Goal: Information Seeking & Learning: Learn about a topic

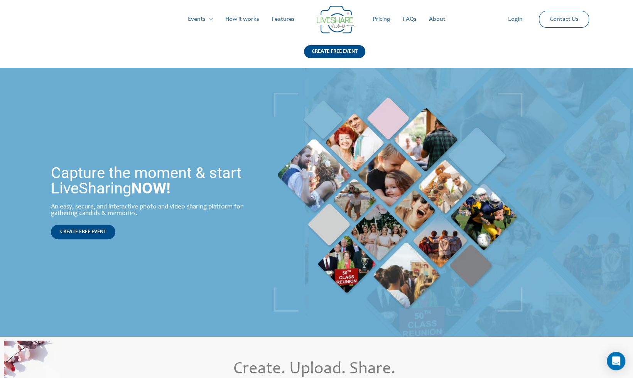
click at [385, 22] on link "Pricing" at bounding box center [381, 19] width 30 height 25
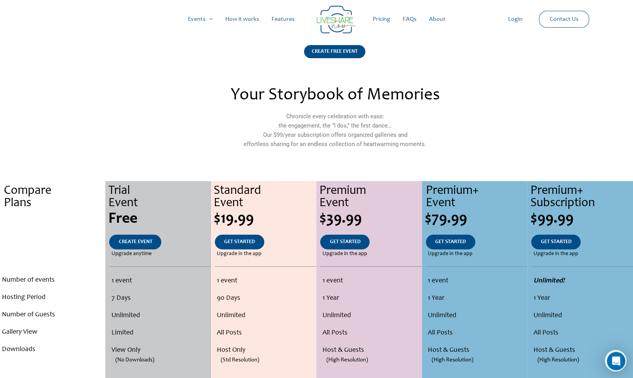
click at [252, 19] on link "How it works" at bounding box center [242, 19] width 46 height 25
